Goal: Information Seeking & Learning: Learn about a topic

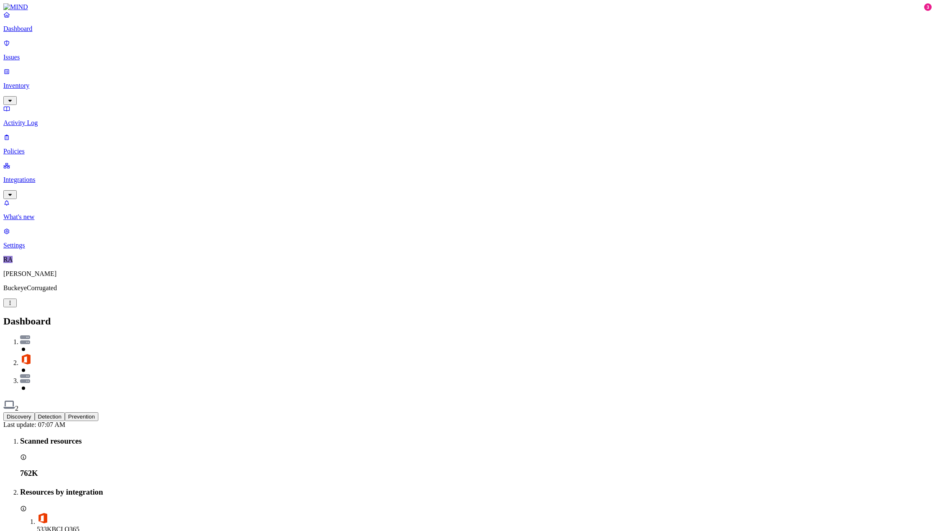
click at [21, 54] on p "Issues" at bounding box center [467, 58] width 928 height 8
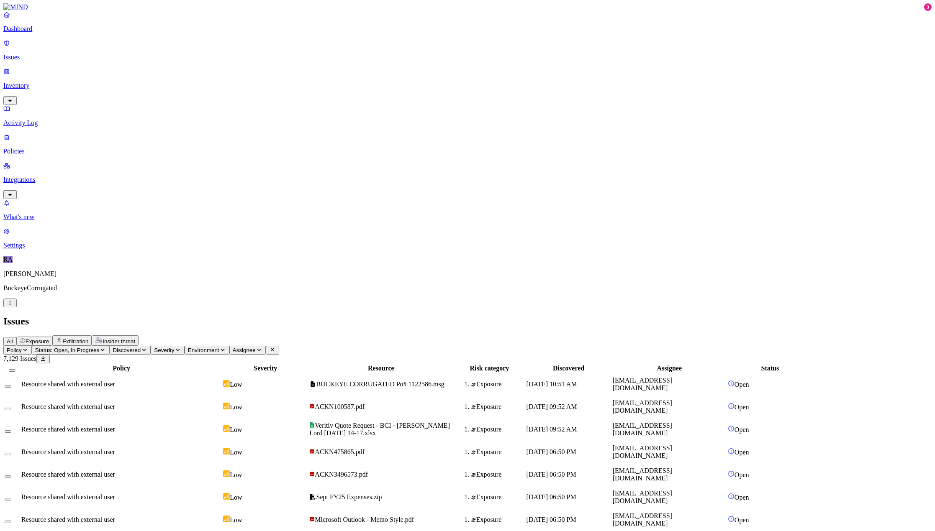
click at [256, 347] on span "Assignee" at bounding box center [244, 350] width 23 height 6
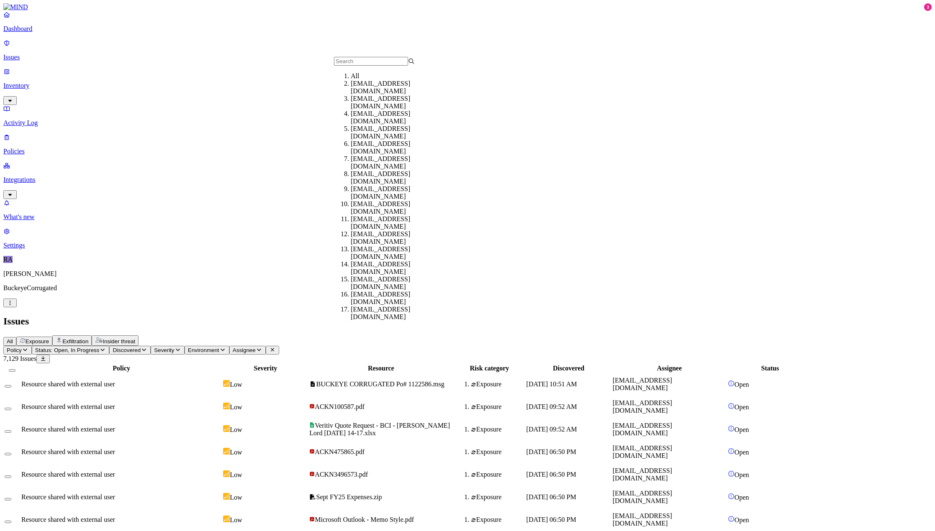
click at [360, 66] on input "text" at bounding box center [371, 61] width 74 height 9
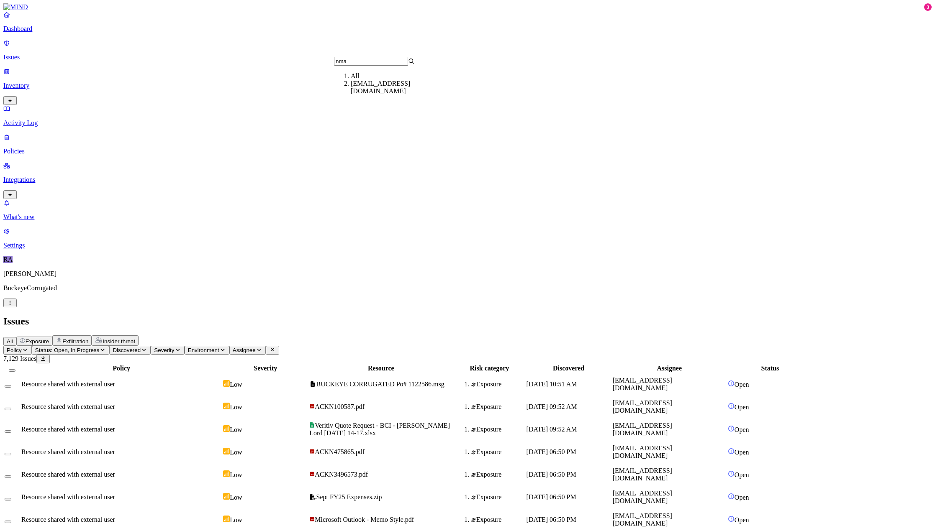
type input "nmay"
click at [261, 349] on icon "button" at bounding box center [259, 350] width 4 height 3
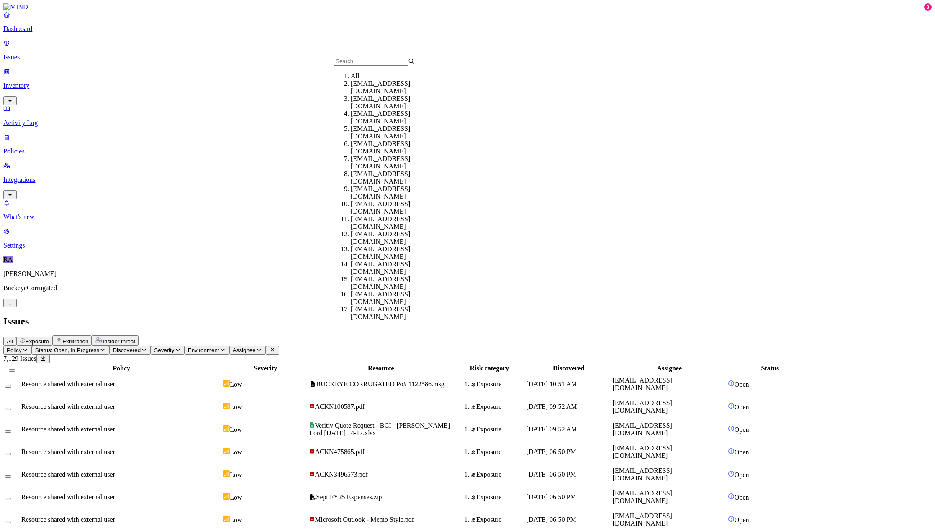
click at [473, 336] on div "All Exposure Exfiltration Insider threat" at bounding box center [467, 341] width 928 height 10
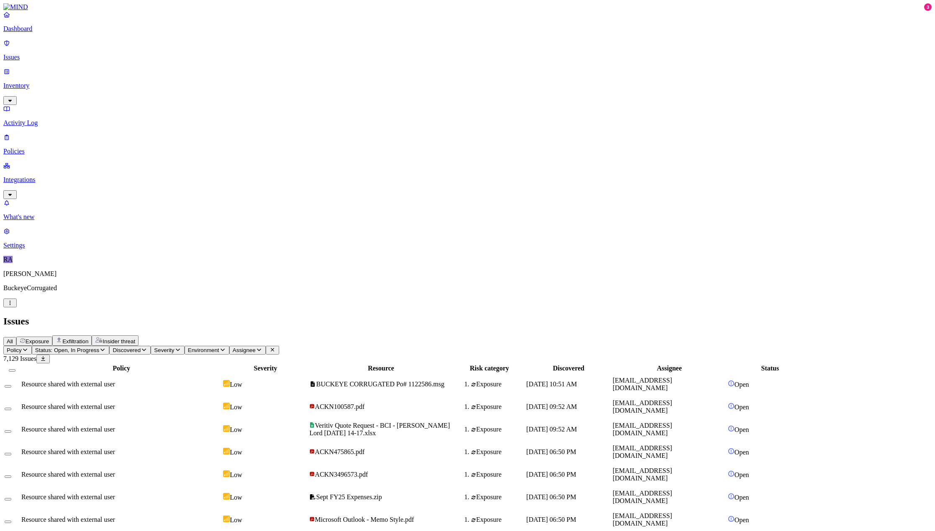
click at [256, 347] on span "Assignee" at bounding box center [244, 350] width 23 height 6
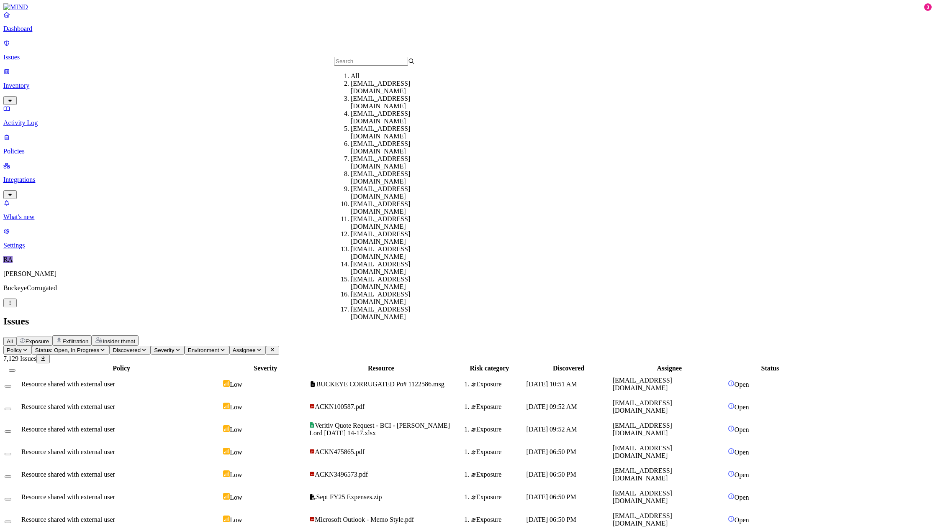
click at [350, 59] on input "text" at bounding box center [371, 61] width 74 height 9
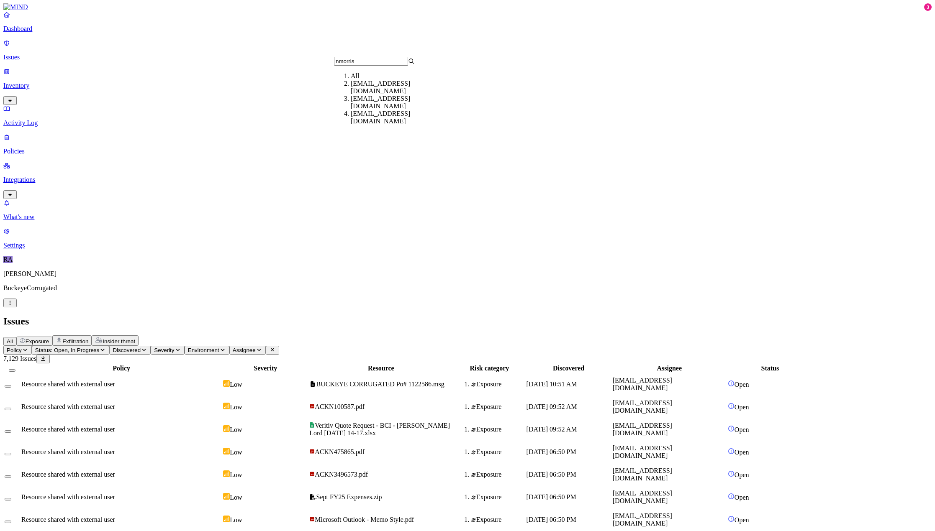
type input "nmorris"
click at [351, 95] on div "[EMAIL_ADDRESS][DOMAIN_NAME]" at bounding box center [391, 87] width 81 height 15
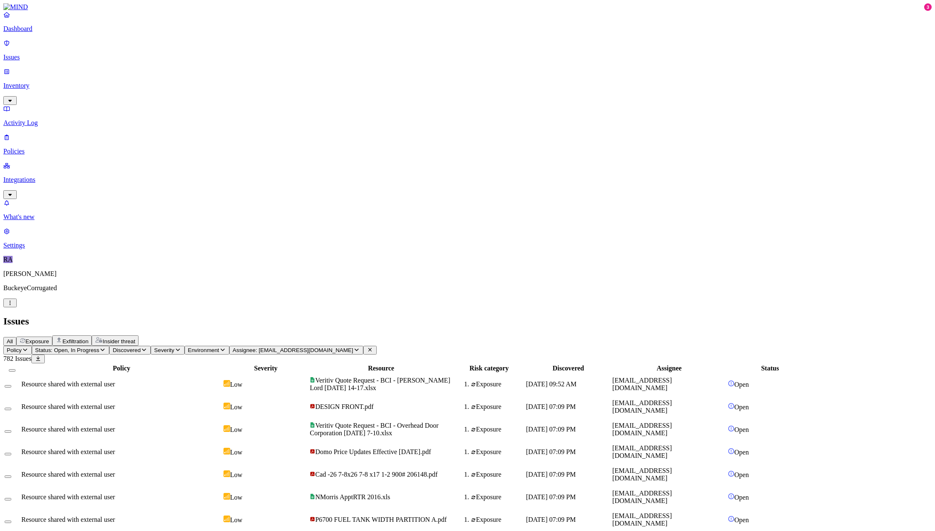
click at [672, 377] on span "[EMAIL_ADDRESS][DOMAIN_NAME]" at bounding box center [641, 384] width 59 height 15
click at [229, 346] on button "Environment" at bounding box center [207, 350] width 45 height 9
click at [305, 78] on icon at bounding box center [308, 74] width 7 height 5
click at [141, 347] on span "Discovered" at bounding box center [127, 350] width 28 height 6
click at [45, 178] on nav "Dashboard Issues Inventory Activity Log Policies Integrations What's new 3 Sett…" at bounding box center [467, 130] width 928 height 239
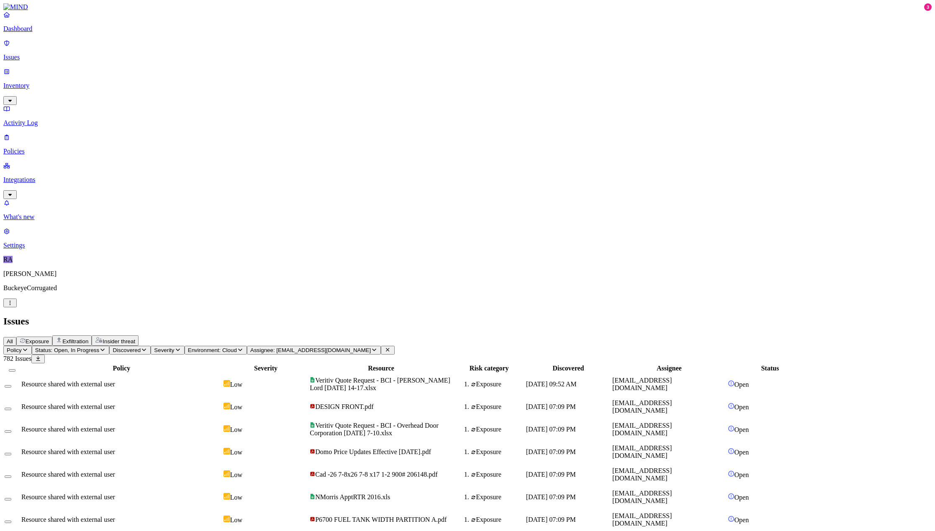
click at [141, 347] on span "Discovered" at bounding box center [127, 350] width 28 height 6
click at [22, 347] on span "Policy" at bounding box center [14, 350] width 15 height 6
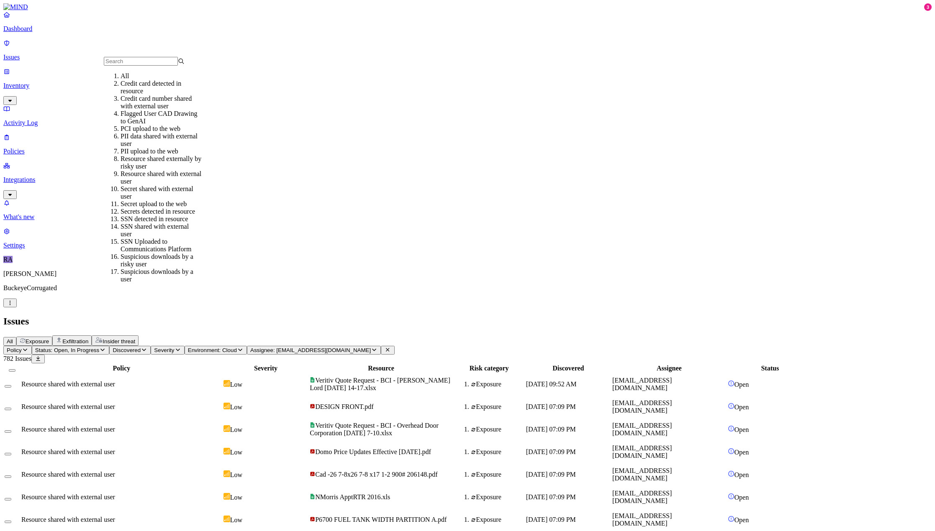
click at [142, 185] on div "Resource shared with external user" at bounding box center [161, 177] width 81 height 15
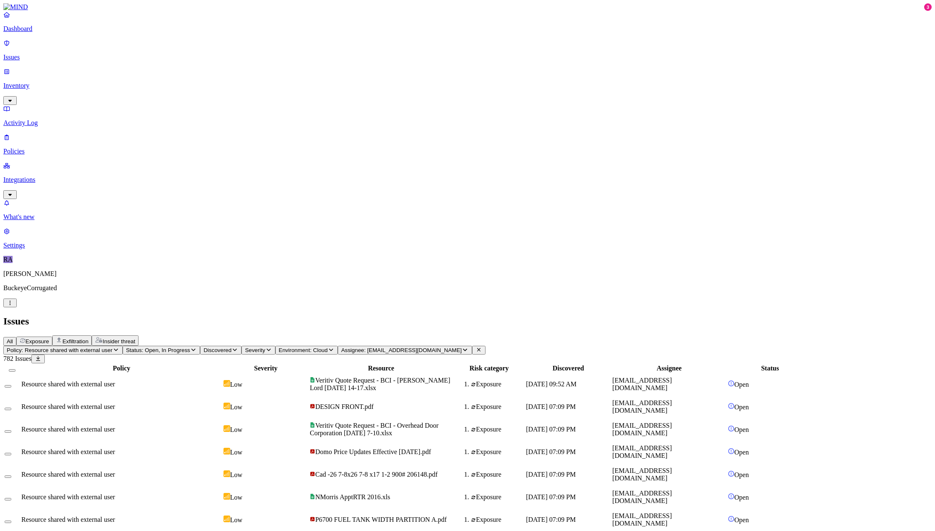
click at [20, 33] on p "Dashboard" at bounding box center [467, 29] width 928 height 8
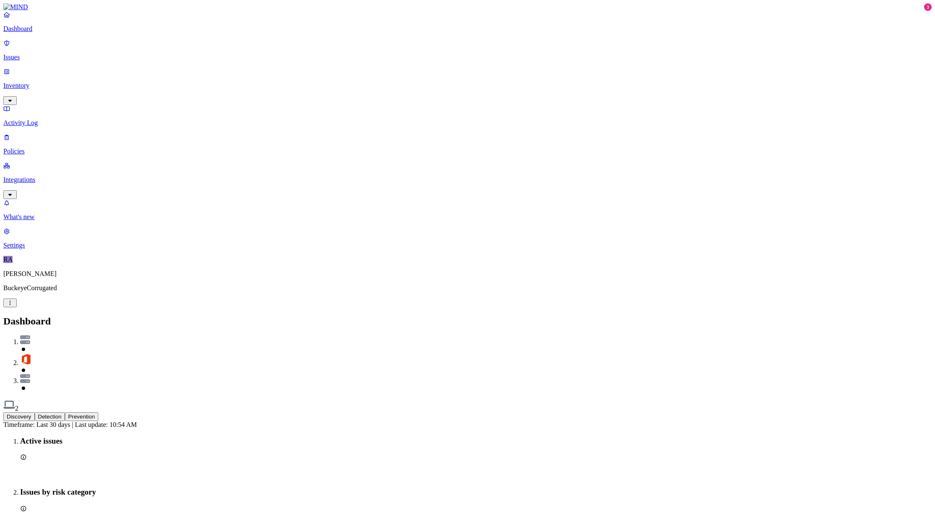
click at [65, 413] on button "Detection" at bounding box center [50, 417] width 30 height 9
click at [98, 413] on button "Prevention" at bounding box center [81, 417] width 33 height 9
click at [33, 54] on p "Issues" at bounding box center [467, 58] width 928 height 8
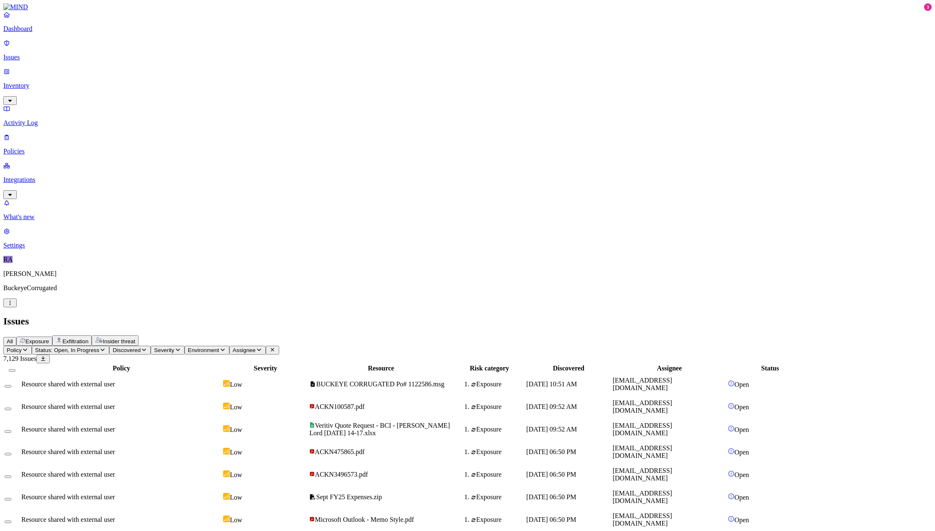
click at [256, 347] on span "Assignee" at bounding box center [244, 350] width 23 height 6
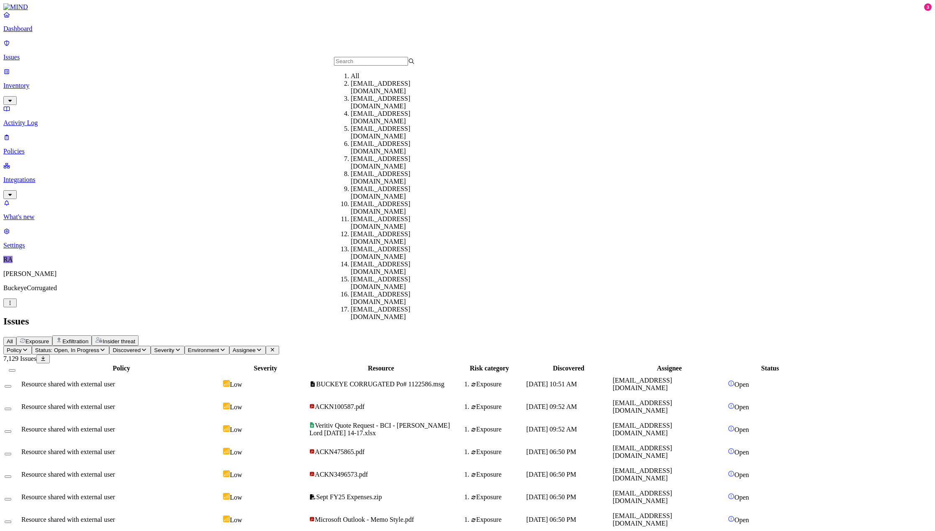
click at [348, 66] on input "text" at bounding box center [371, 61] width 74 height 9
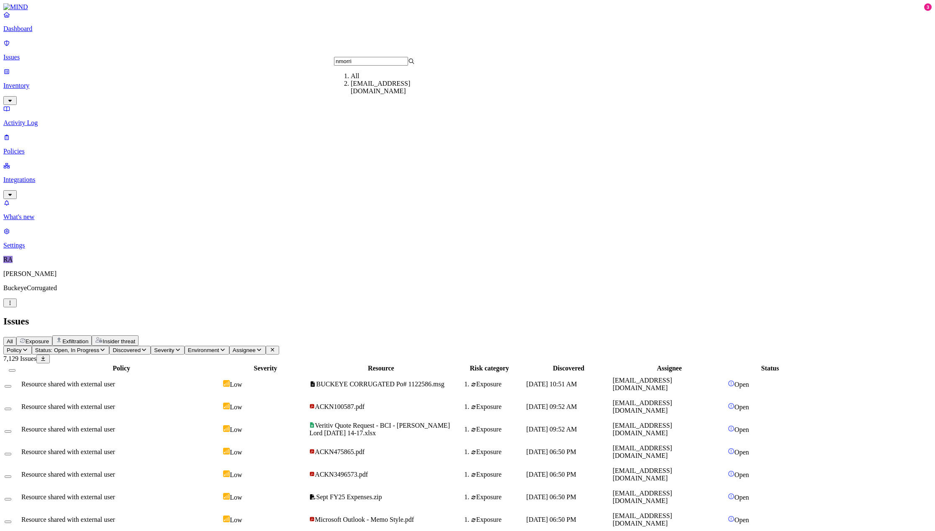
type input "nmorris"
drag, startPoint x: 369, startPoint y: 49, endPoint x: 364, endPoint y: 51, distance: 5.4
click at [266, 346] on button "Assignee" at bounding box center [247, 350] width 36 height 9
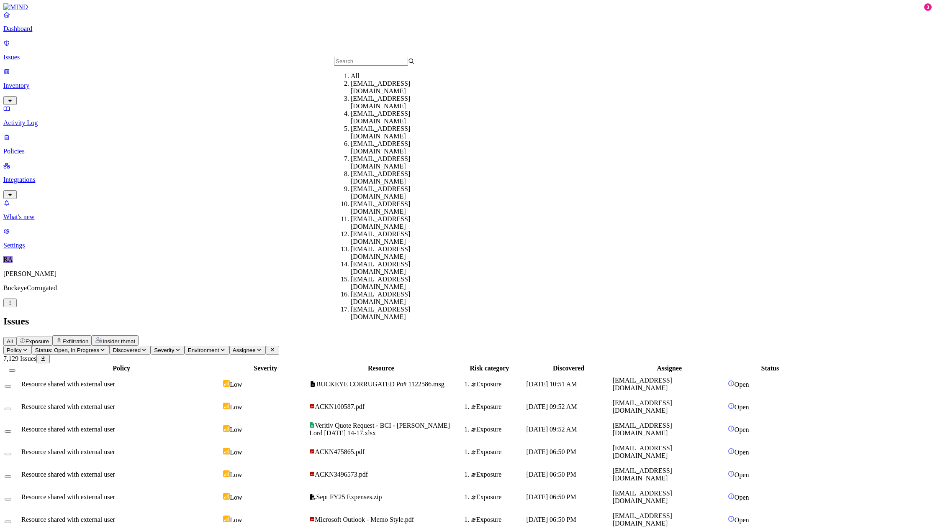
click at [355, 63] on input "text" at bounding box center [371, 61] width 74 height 9
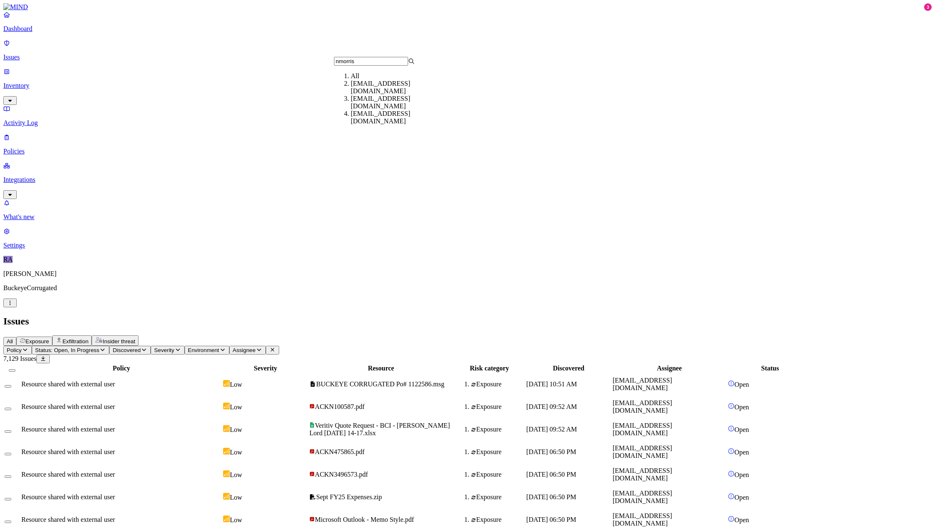
type input "nmorris"
click at [359, 92] on div "[EMAIL_ADDRESS][DOMAIN_NAME]" at bounding box center [391, 87] width 81 height 15
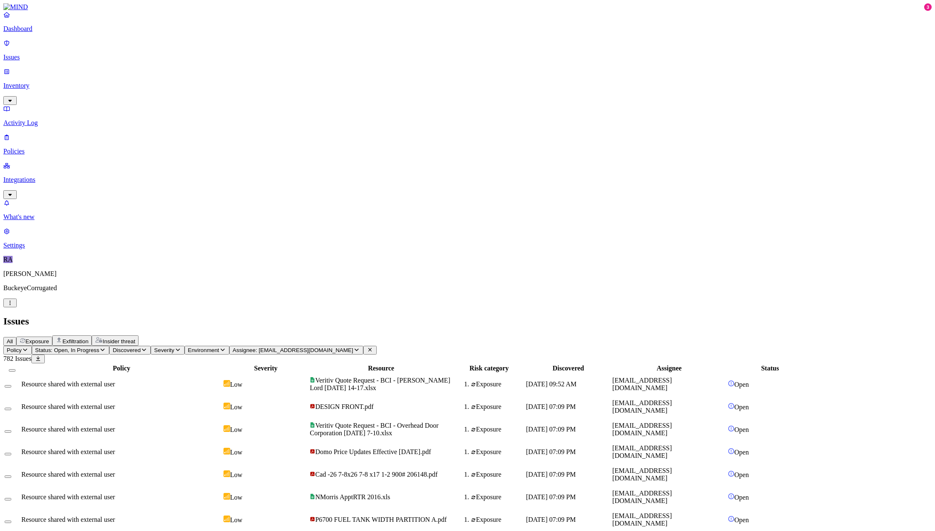
click at [28, 33] on p "Dashboard" at bounding box center [467, 29] width 928 height 8
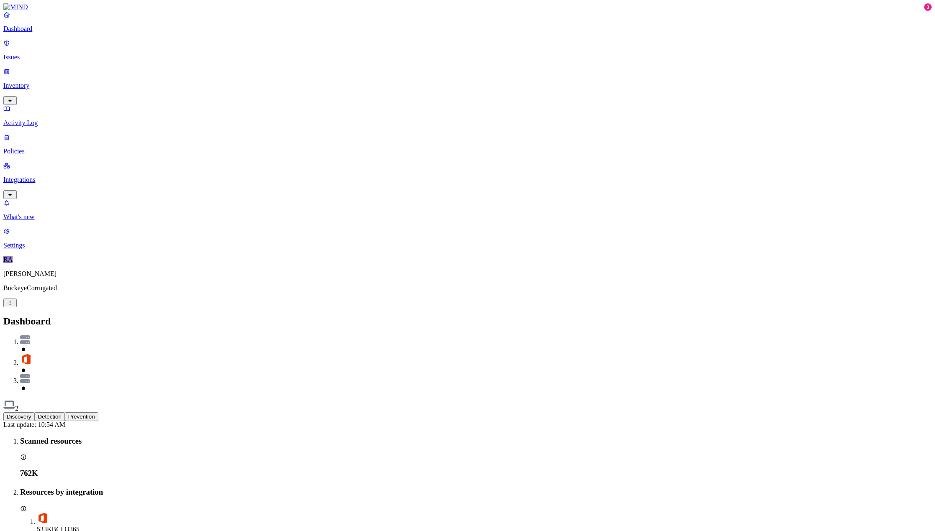
click at [98, 413] on button "Prevention" at bounding box center [81, 417] width 33 height 9
click at [30, 54] on p "Issues" at bounding box center [467, 58] width 928 height 8
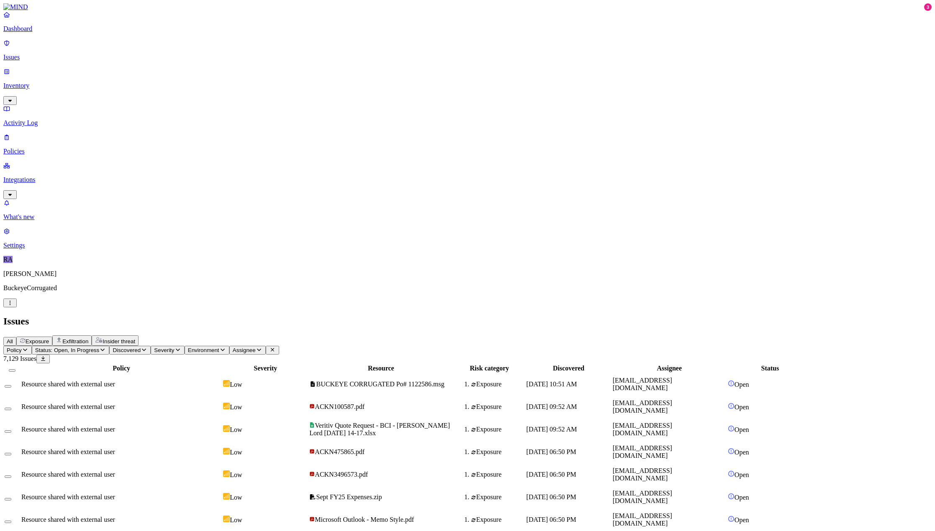
click at [49, 339] on span "Exposure" at bounding box center [37, 342] width 23 height 6
